Goal: Transaction & Acquisition: Obtain resource

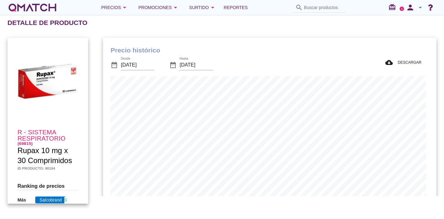
scroll to position [182, 331]
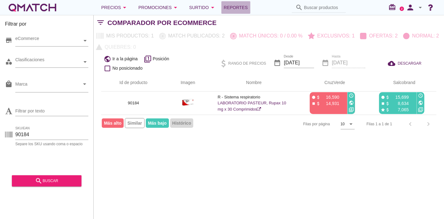
click at [239, 13] on link "Reportes" at bounding box center [235, 7] width 29 height 12
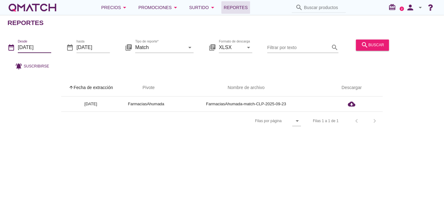
click at [29, 47] on input "2025-09-01" at bounding box center [34, 47] width 33 height 10
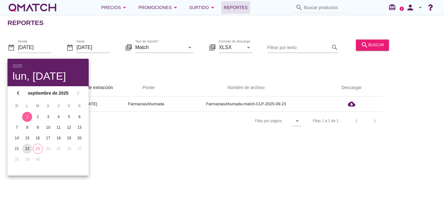
click at [28, 148] on div "22" at bounding box center [27, 149] width 10 height 6
type input "2025-09-22"
click at [201, 173] on div "Reportes date_range Desde 2025-09-22 date_range hasta 2025-09-23 library_books …" at bounding box center [222, 117] width 444 height 204
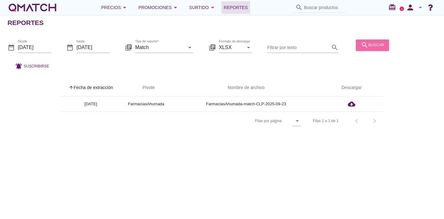
click at [374, 44] on div "search buscar" at bounding box center [372, 44] width 23 height 7
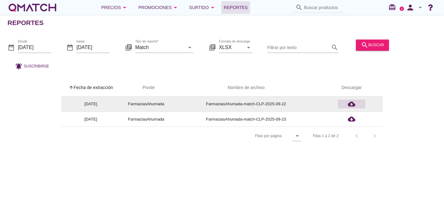
click at [349, 102] on icon "cloud_download" at bounding box center [351, 103] width 7 height 7
